Goal: Task Accomplishment & Management: Complete application form

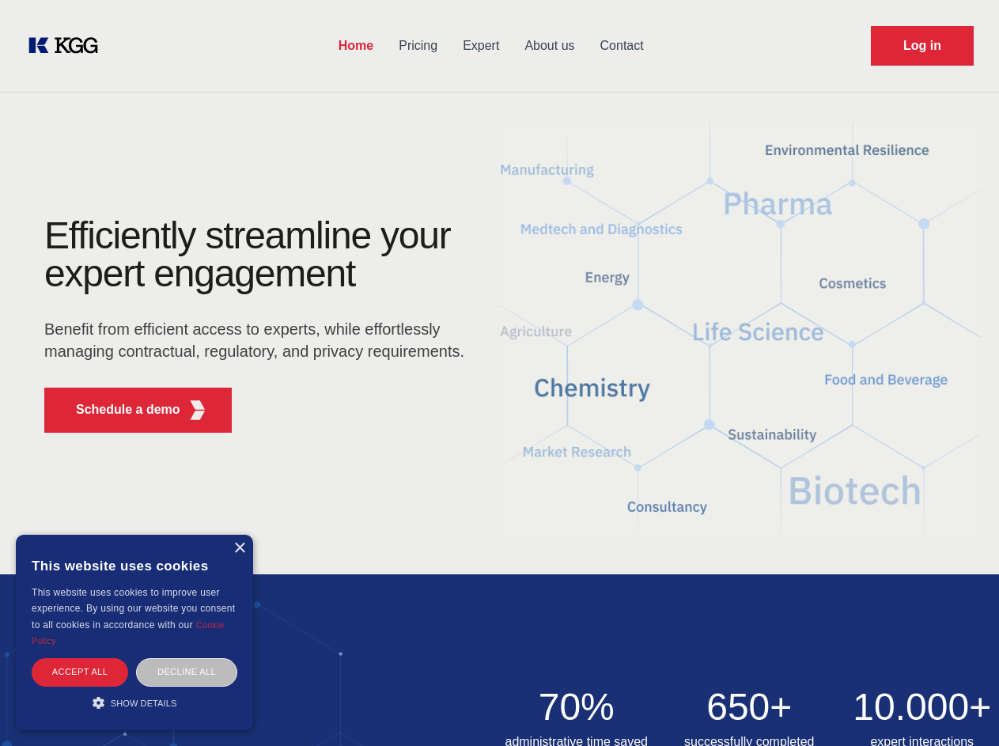
click at [499, 373] on div "Efficiently streamline your expert engagement Benefit from efficient access to …" at bounding box center [259, 331] width 481 height 229
click at [119, 410] on p "Schedule a demo" at bounding box center [128, 409] width 104 height 19
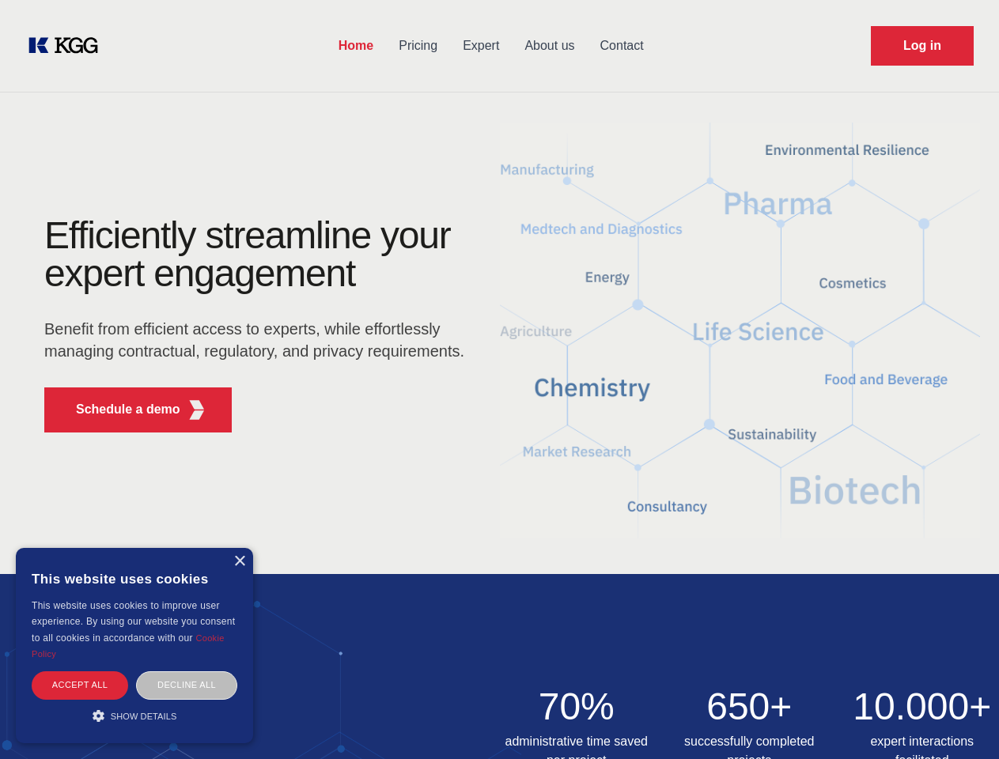
click at [239, 548] on div "× This website uses cookies This website uses cookies to improve user experienc…" at bounding box center [134, 645] width 237 height 195
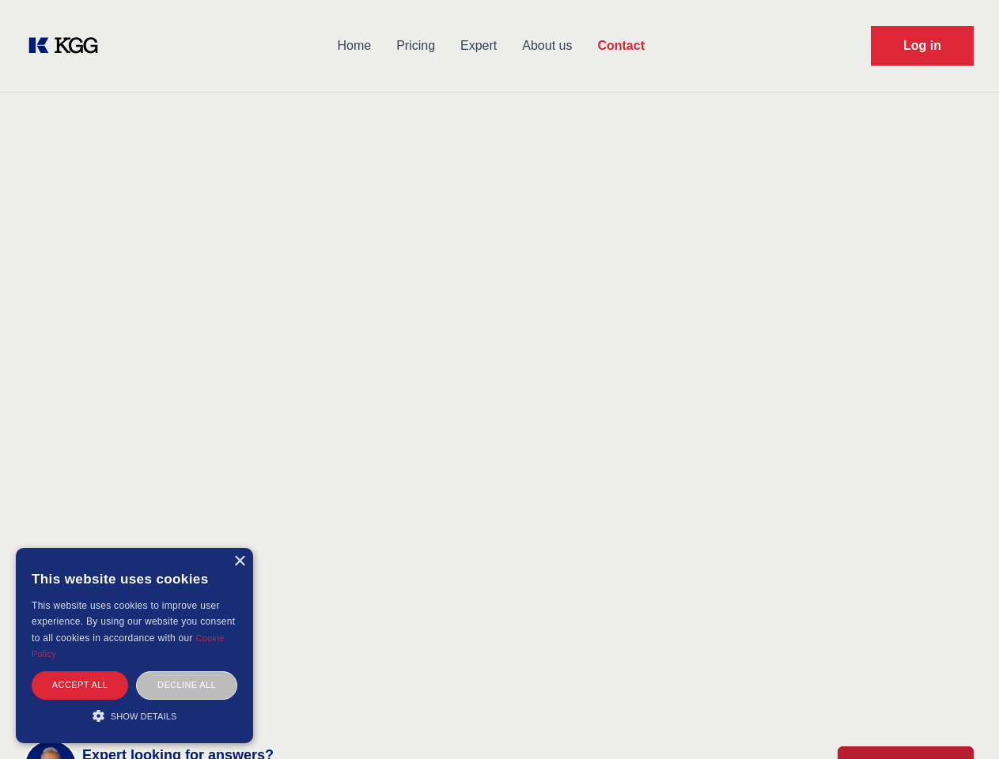
click at [80, 672] on div "Accept all" at bounding box center [80, 686] width 97 height 28
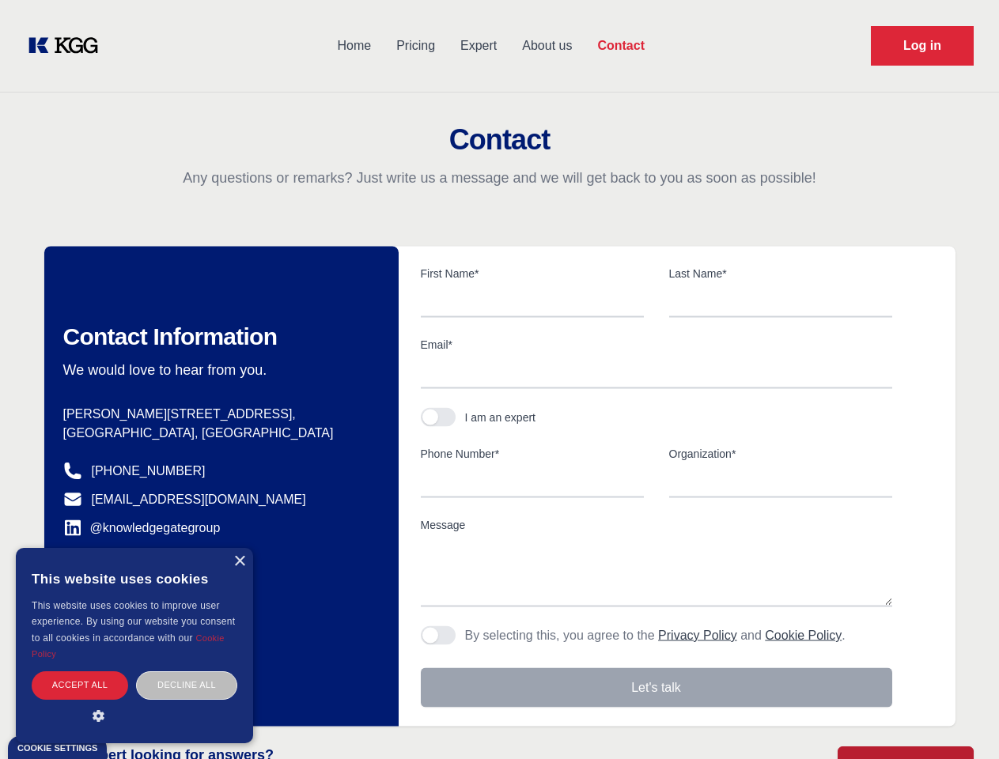
click at [187, 672] on div "Decline all" at bounding box center [186, 686] width 101 height 28
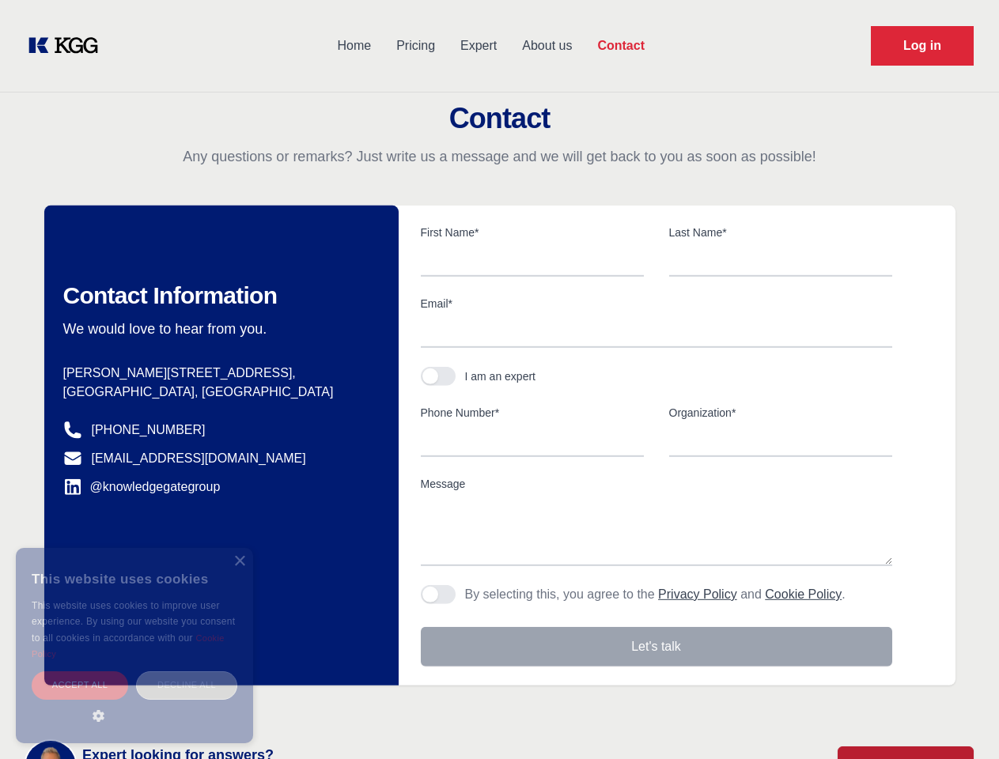
click at [134, 703] on main "Contact Any questions or remarks? Just write us a message and we will get back …" at bounding box center [499, 412] width 999 height 824
